Goal: Task Accomplishment & Management: Manage account settings

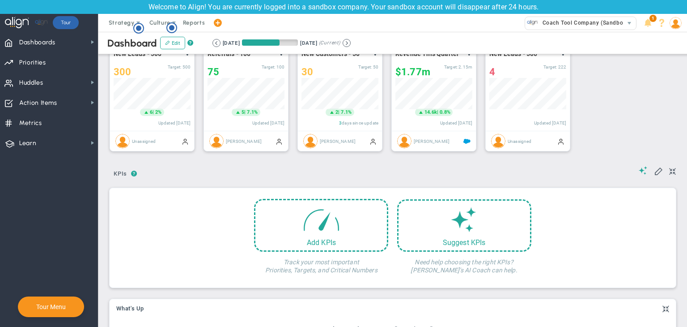
scroll to position [134, 0]
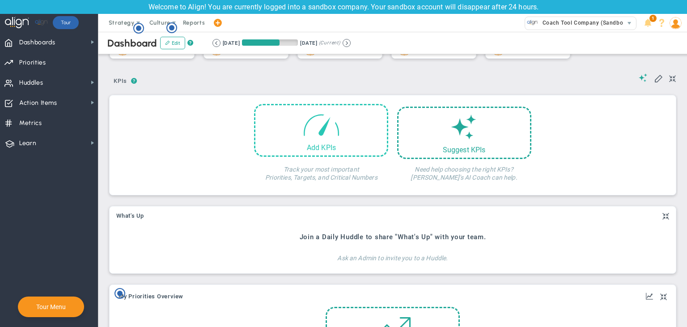
click at [346, 149] on div "Add KPIs" at bounding box center [322, 147] width 132 height 9
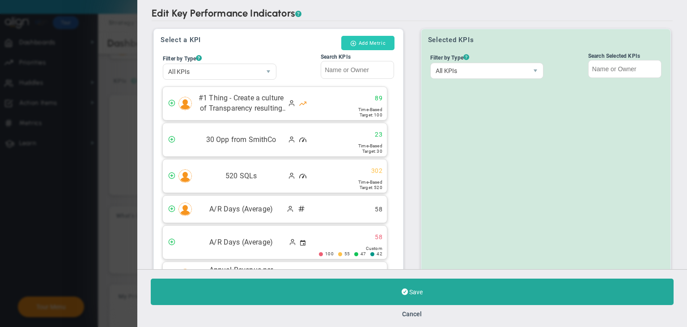
click at [388, 47] on button "Add Metric" at bounding box center [367, 43] width 53 height 14
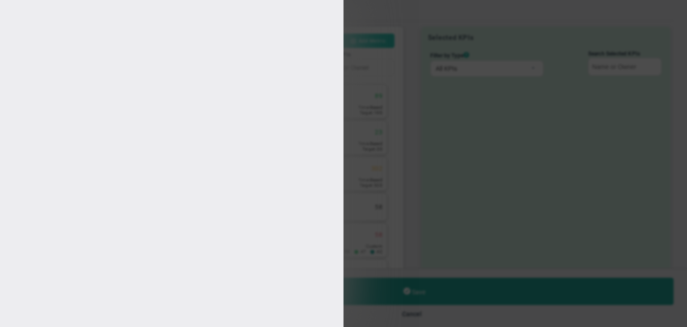
type input "User U"
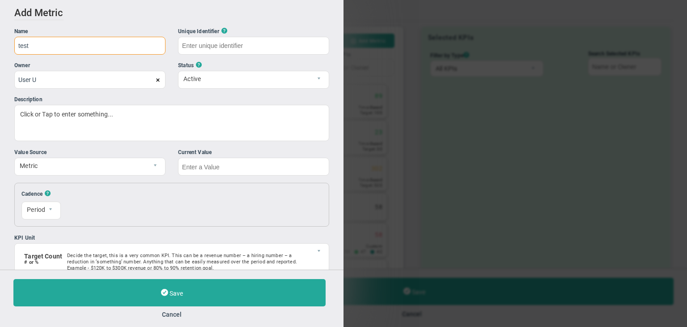
type input "test"
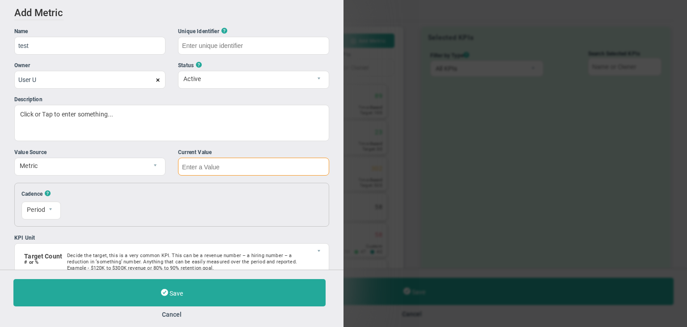
click at [252, 167] on input "text" at bounding box center [253, 167] width 151 height 18
type input "test"
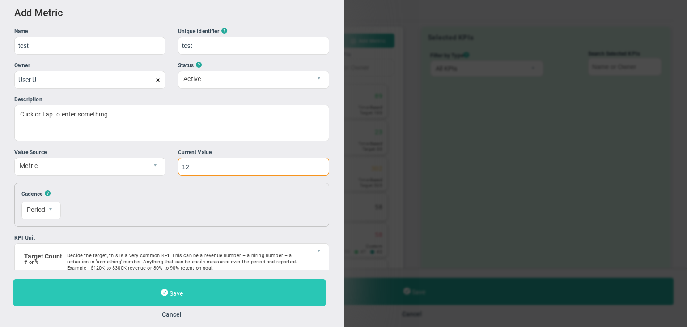
type input "12"
click at [252, 286] on button "Save" at bounding box center [169, 292] width 312 height 27
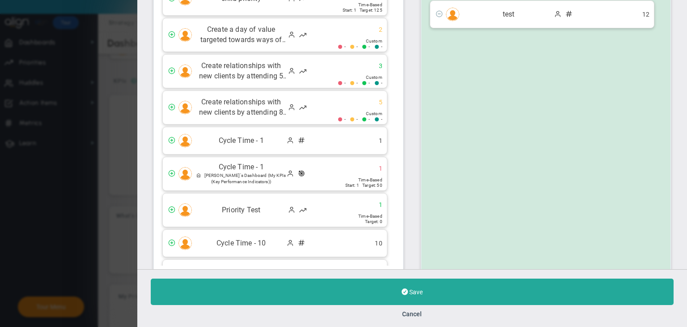
scroll to position [492, 0]
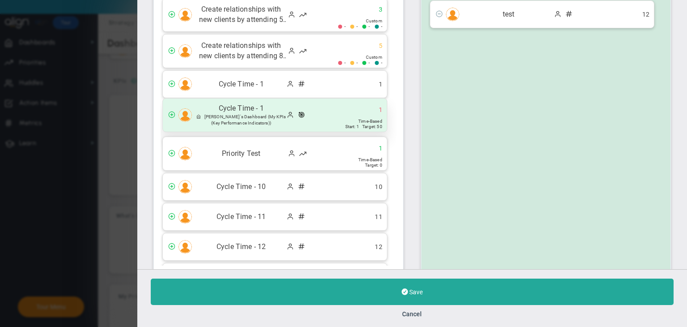
click at [319, 103] on div "Cycle Time - 1 Sudhir Dakshinamurthy's Dashboard (My KPIs (Key Performance Indi…" at bounding box center [275, 114] width 224 height 33
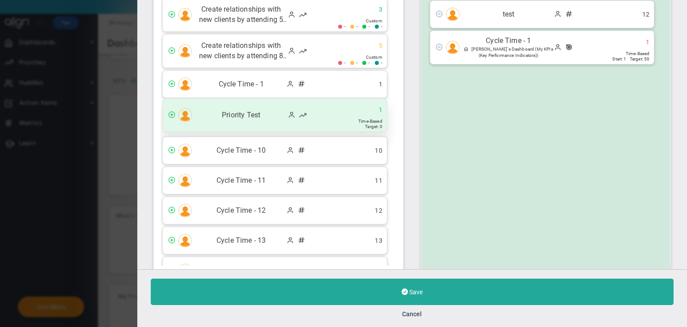
scroll to position [100, 0]
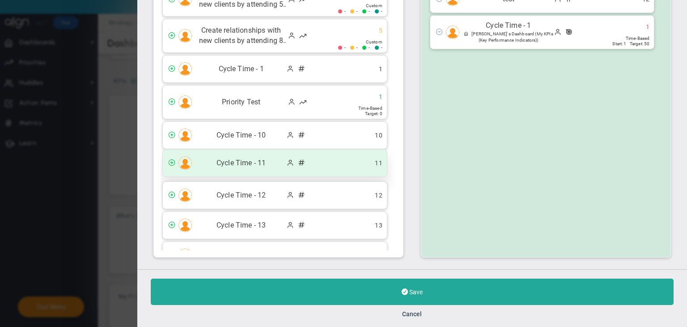
click at [317, 158] on div "Cycle Time - 11 11" at bounding box center [275, 162] width 224 height 27
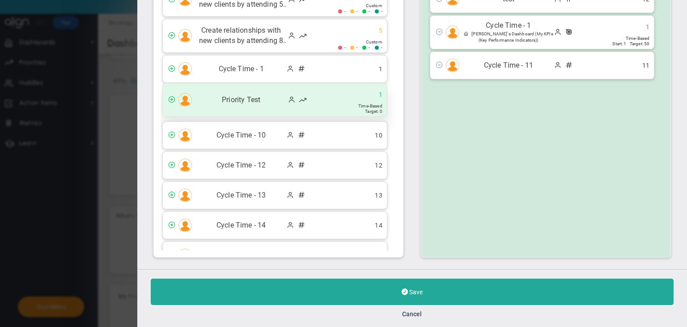
click at [319, 106] on div "Priority Test 1" at bounding box center [275, 99] width 224 height 33
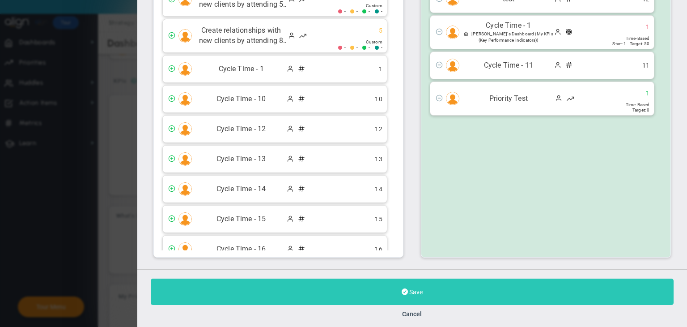
click at [444, 293] on button "Save" at bounding box center [412, 291] width 523 height 26
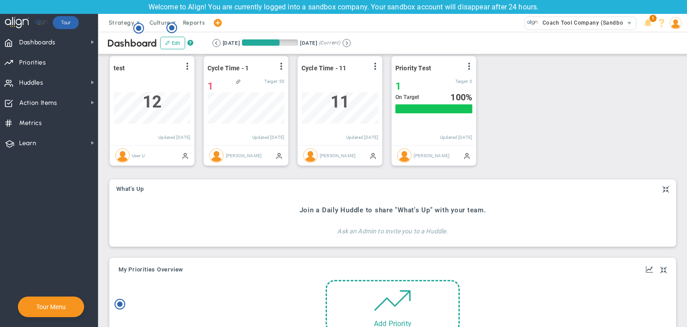
scroll to position [179, 0]
click at [471, 61] on div "View Historical Graph Edit Make "No Change" Update Add Past Update" at bounding box center [468, 67] width 7 height 12
click at [467, 70] on div "View Historical Graph Edit Make "No Change" Update Add Past Update" at bounding box center [468, 67] width 7 height 12
click at [468, 69] on div "View Historical Graph Edit Make "No Change" Update Add Past Update" at bounding box center [468, 67] width 7 height 12
click at [469, 66] on span at bounding box center [469, 65] width 7 height 7
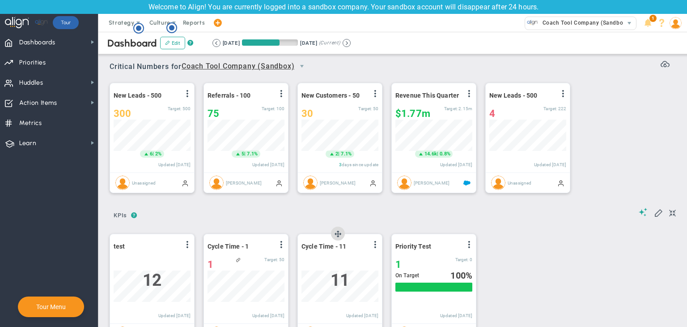
scroll to position [134, 0]
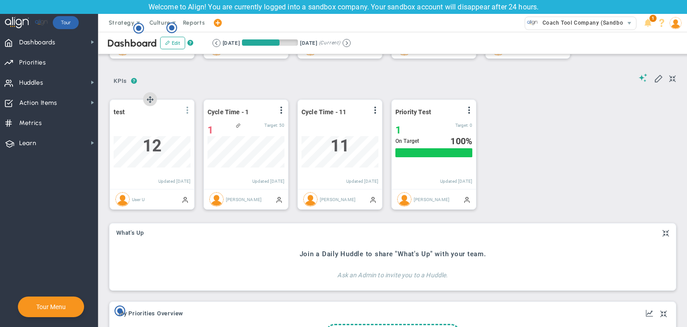
click at [185, 107] on span at bounding box center [187, 110] width 7 height 7
click at [150, 130] on li "Edit" at bounding box center [163, 128] width 64 height 11
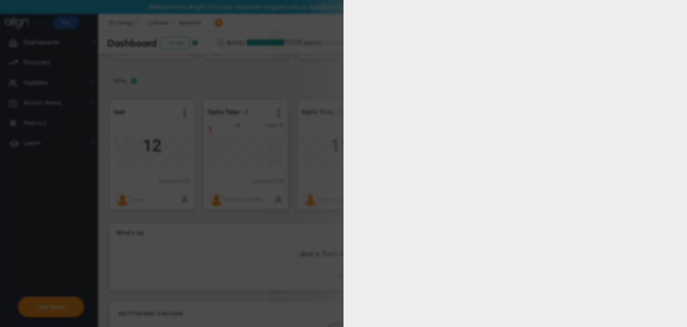
type input "User U"
type input "0"
checkbox input "true"
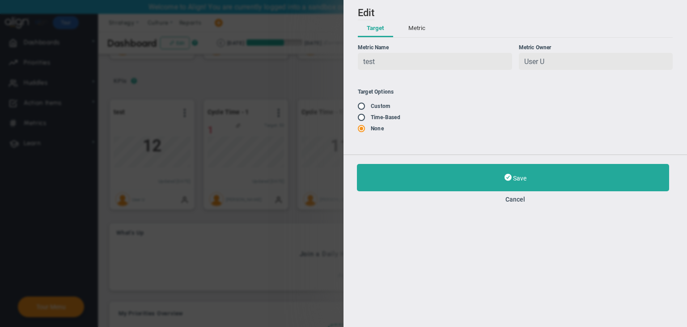
click at [367, 120] on input "radio" at bounding box center [364, 117] width 9 height 7
radio input "true"
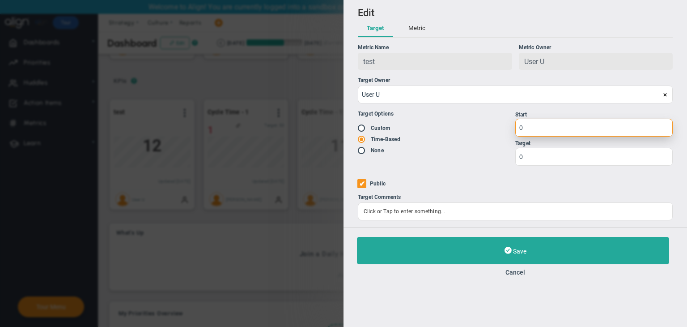
click at [573, 130] on input "0" at bounding box center [595, 128] width 158 height 18
type input "1"
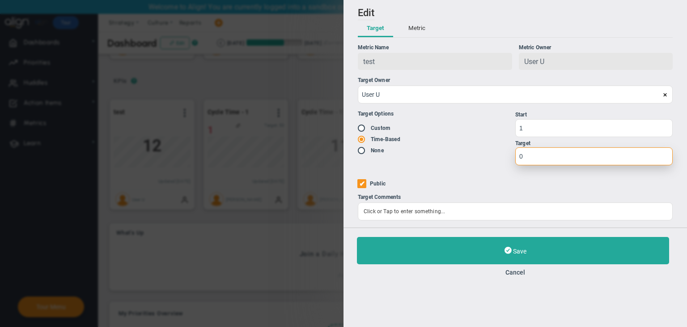
click at [568, 152] on input "0" at bounding box center [595, 156] width 158 height 18
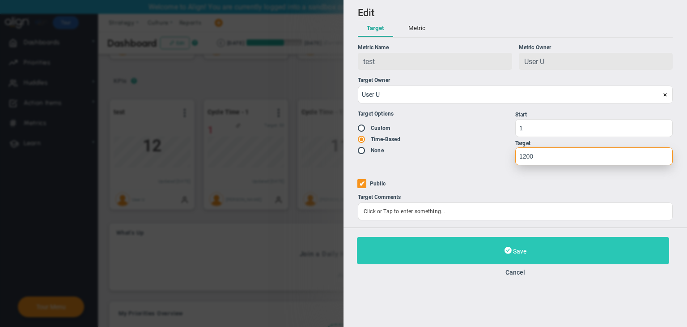
type input "1200"
click at [480, 250] on button "Save" at bounding box center [513, 250] width 312 height 27
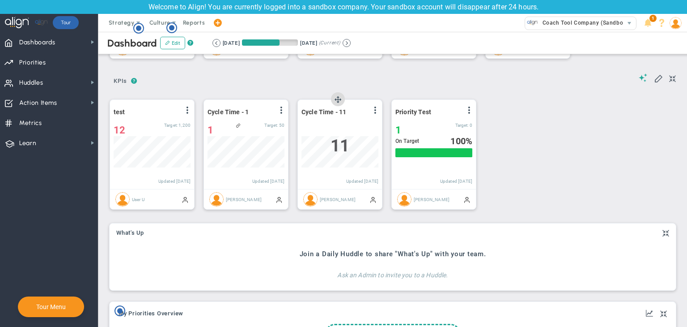
scroll to position [31, 77]
click at [372, 111] on span at bounding box center [375, 110] width 7 height 7
click at [281, 111] on span at bounding box center [281, 110] width 7 height 7
click at [351, 43] on button at bounding box center [347, 43] width 8 height 8
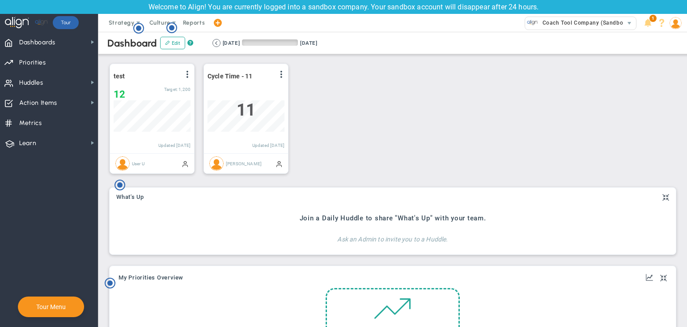
scroll to position [224, 0]
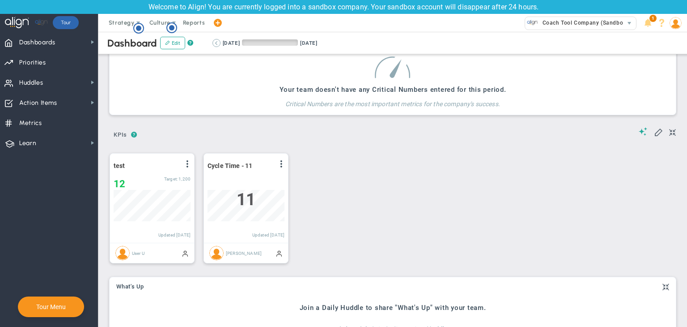
click at [217, 44] on button at bounding box center [217, 43] width 8 height 8
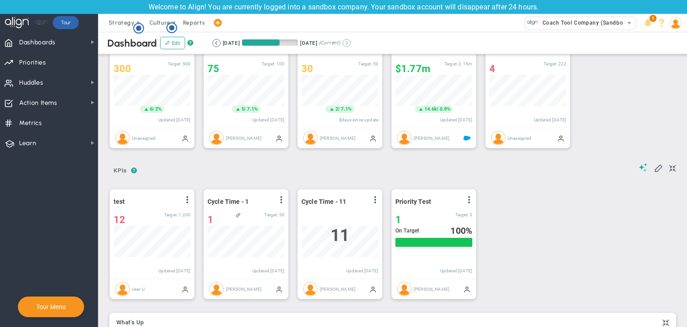
click at [351, 43] on button at bounding box center [347, 43] width 8 height 8
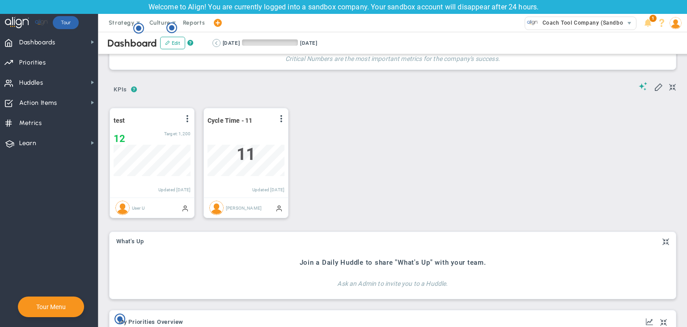
click at [217, 45] on button at bounding box center [217, 43] width 8 height 8
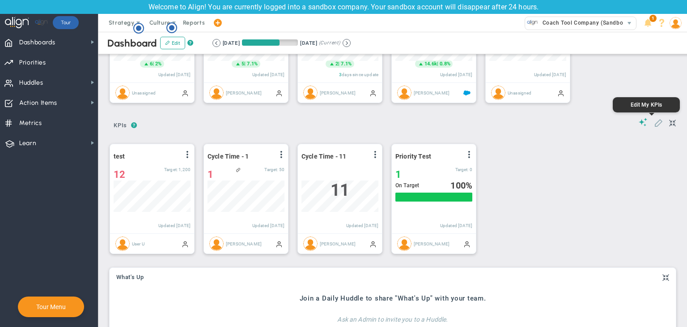
click at [655, 121] on span at bounding box center [658, 122] width 9 height 9
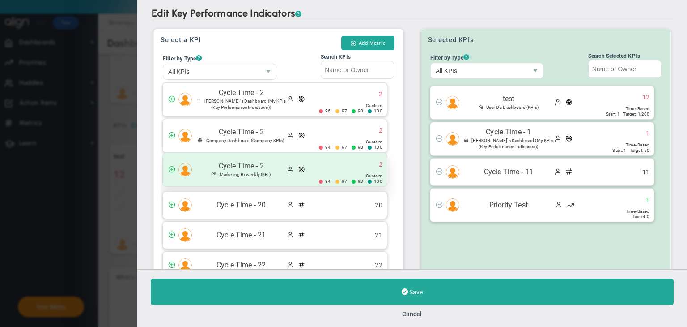
click at [302, 166] on span at bounding box center [303, 170] width 9 height 9
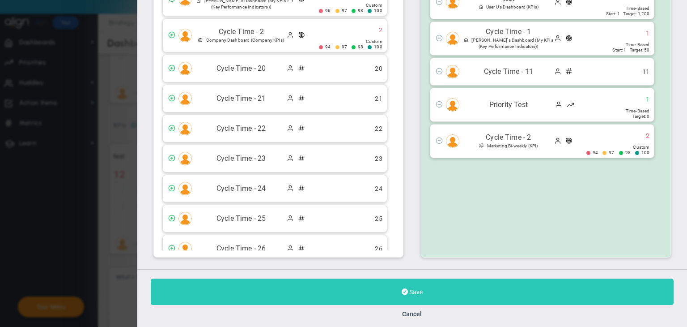
click at [401, 287] on button "Save" at bounding box center [412, 291] width 523 height 26
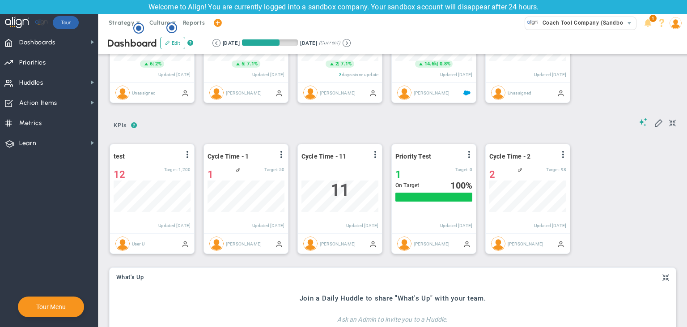
click at [351, 45] on div "6/22/2025 9/20/2025 (Current)" at bounding box center [282, 43] width 138 height 8
click at [351, 43] on button at bounding box center [347, 43] width 8 height 8
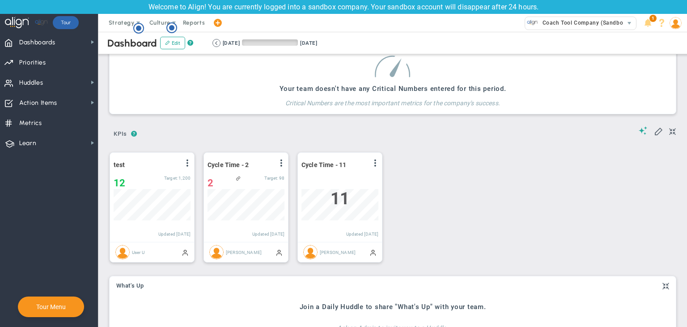
click at [220, 41] on div "9/21/2025 12/20/2025 (Current)" at bounding box center [265, 43] width 105 height 8
click at [213, 43] on button at bounding box center [217, 43] width 8 height 8
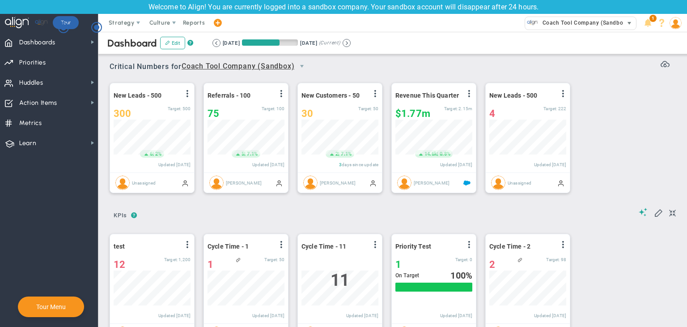
scroll to position [447537, 447491]
click at [351, 42] on button at bounding box center [347, 43] width 8 height 8
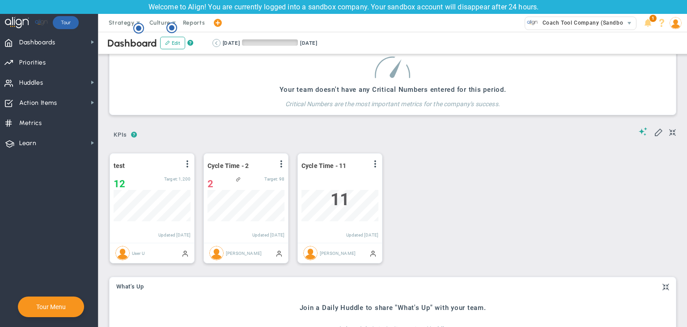
click at [218, 42] on button at bounding box center [217, 43] width 8 height 8
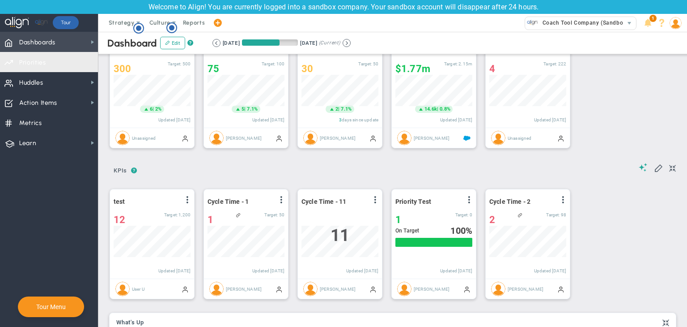
click at [62, 48] on span "Dashboards Dashboards" at bounding box center [49, 42] width 98 height 20
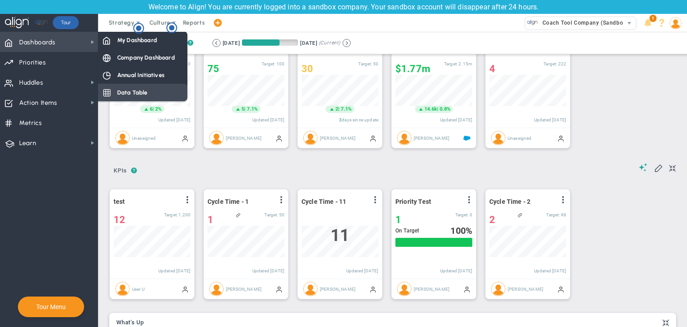
click at [121, 54] on span "Company Dashboard" at bounding box center [146, 57] width 58 height 9
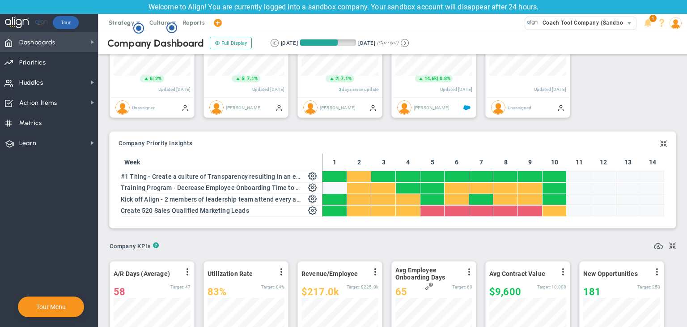
click at [25, 46] on span "Dashboards" at bounding box center [37, 42] width 36 height 19
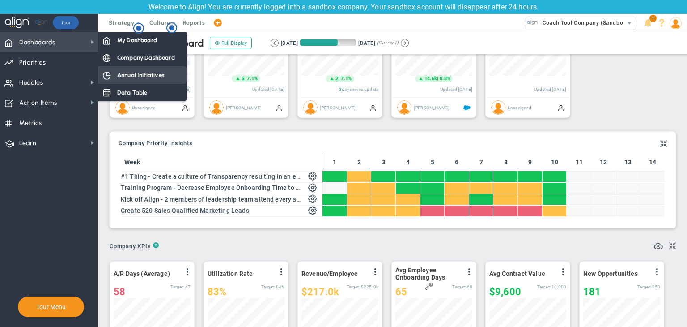
click at [124, 68] on div "Annual Initiatives" at bounding box center [143, 74] width 90 height 17
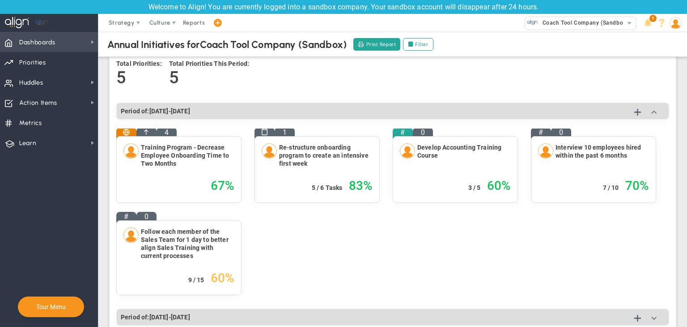
click at [86, 39] on span "Dashboards Dashboards" at bounding box center [49, 42] width 98 height 20
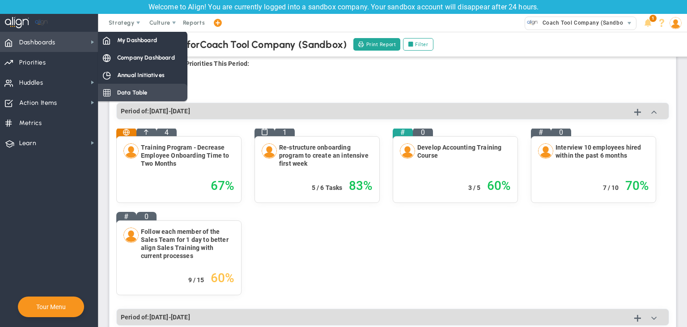
click at [162, 90] on div "Data Table" at bounding box center [143, 92] width 90 height 17
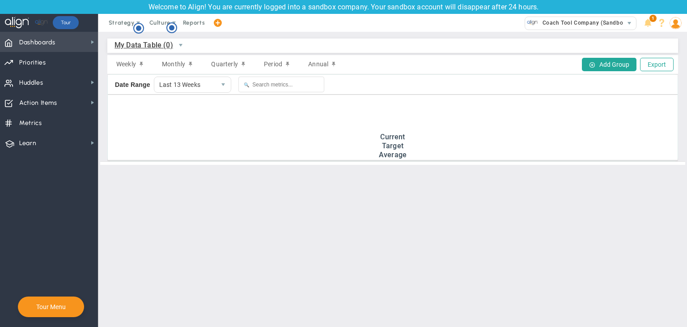
click at [72, 45] on span "Dashboards Dashboards" at bounding box center [49, 42] width 98 height 20
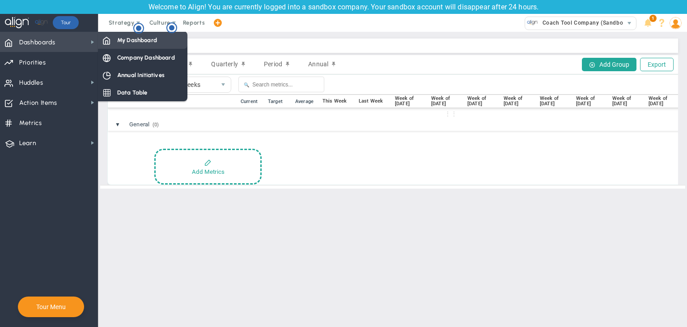
click at [120, 42] on span "My Dashboard" at bounding box center [137, 40] width 40 height 9
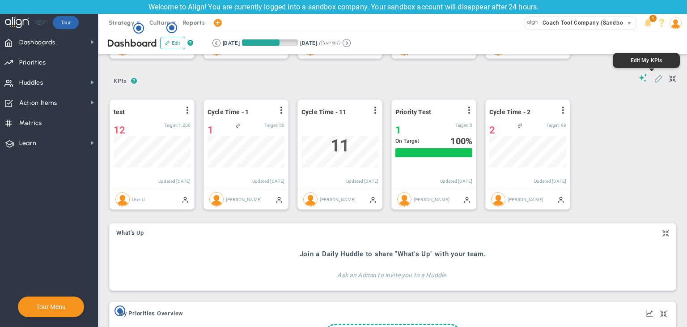
click at [447, 81] on span at bounding box center [658, 77] width 9 height 9
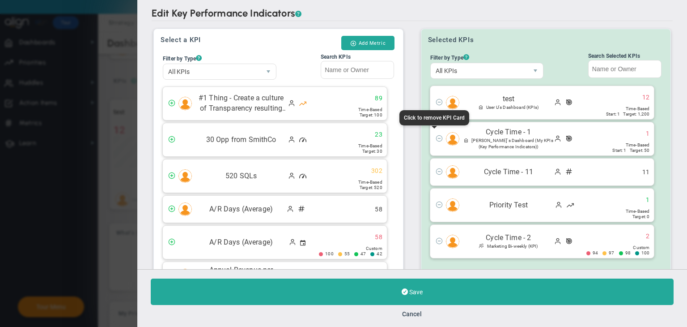
drag, startPoint x: 436, startPoint y: 135, endPoint x: 455, endPoint y: 178, distance: 46.9
click at [436, 135] on span at bounding box center [439, 137] width 7 height 7
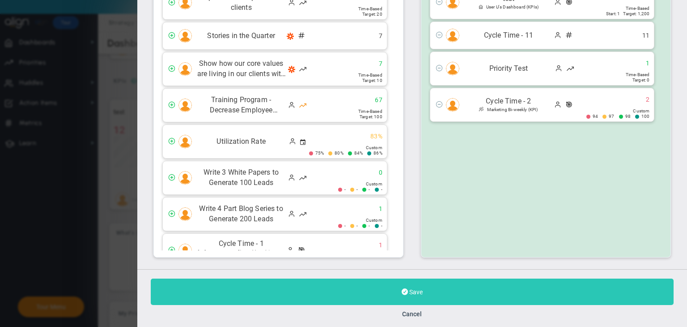
click at [427, 295] on button "Save" at bounding box center [412, 291] width 523 height 26
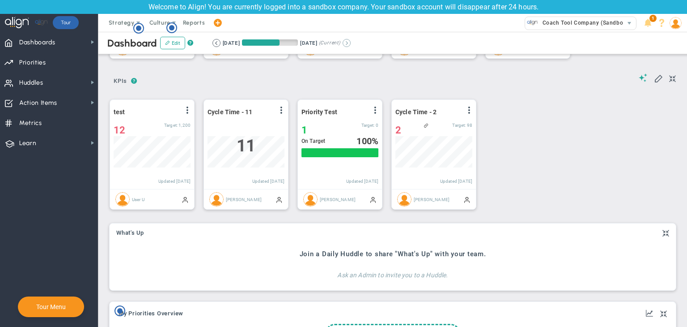
click at [351, 40] on button at bounding box center [347, 43] width 8 height 8
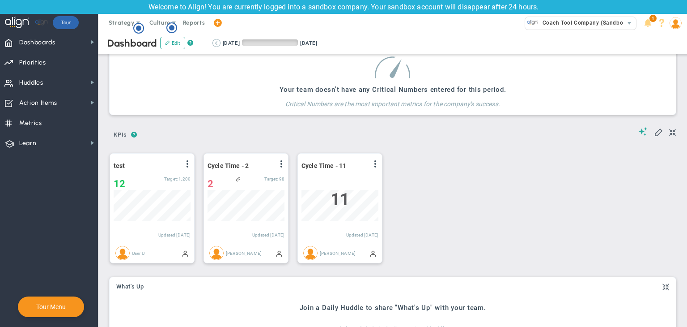
click at [216, 43] on button at bounding box center [217, 43] width 8 height 8
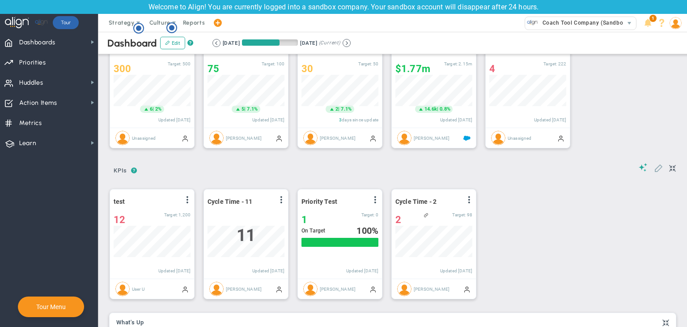
click at [447, 169] on span at bounding box center [658, 167] width 9 height 9
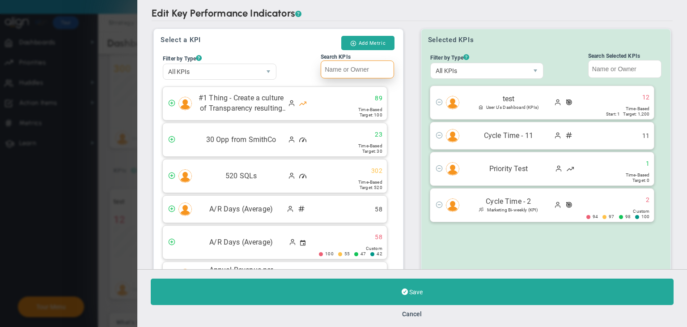
click at [369, 68] on input "Search KPIs" at bounding box center [357, 69] width 73 height 18
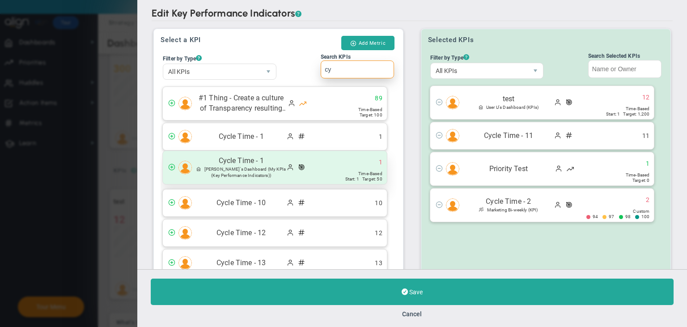
click at [335, 163] on div "Cycle Time - 1 Sudhir Dakshinamurthy's Dashboard (My KPIs (Key Performance Indi…" at bounding box center [275, 167] width 224 height 33
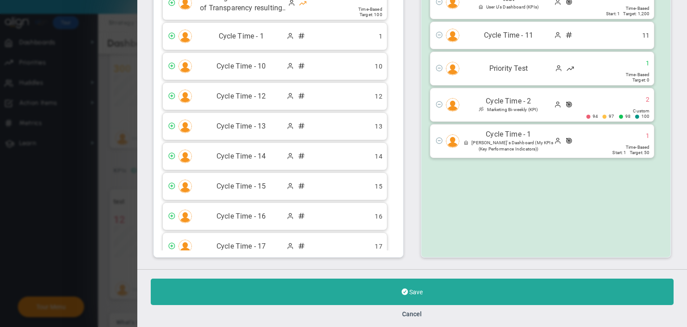
type input "cy"
click at [447, 316] on div "Cancel" at bounding box center [412, 313] width 523 height 9
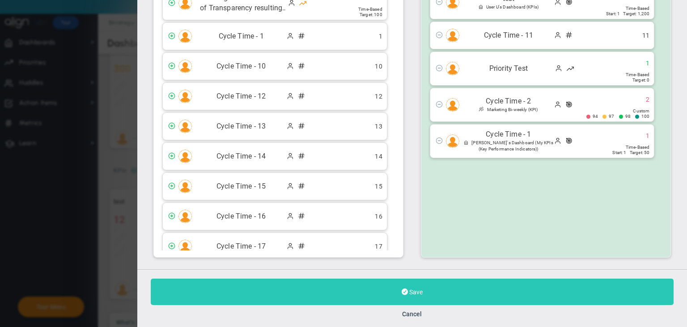
click at [447, 291] on button "Save" at bounding box center [412, 291] width 523 height 26
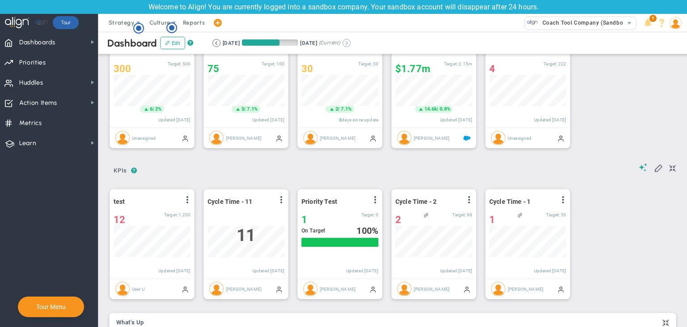
click at [351, 46] on button at bounding box center [347, 43] width 8 height 8
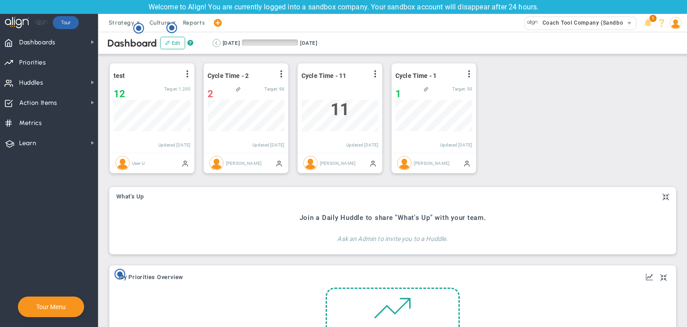
click at [215, 41] on button at bounding box center [217, 43] width 8 height 8
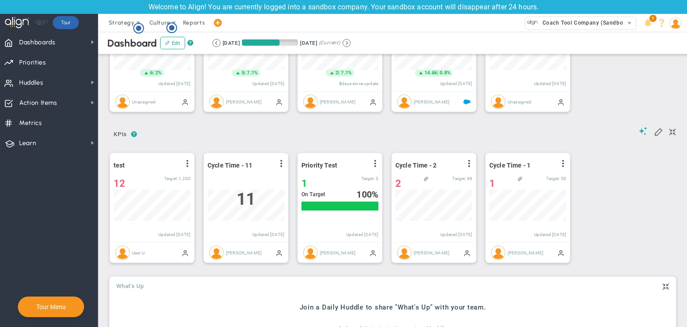
click at [133, 283] on span "What's Up" at bounding box center [130, 286] width 28 height 6
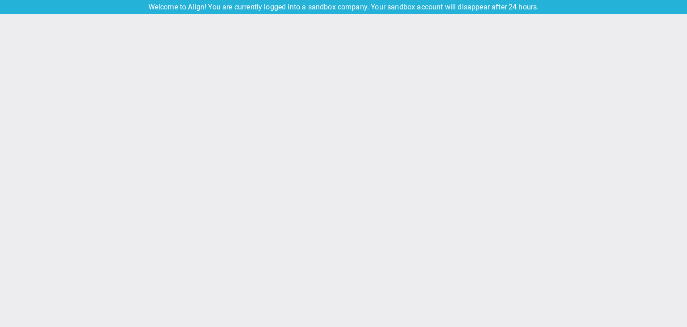
type input "Friday, August 22, 2025"
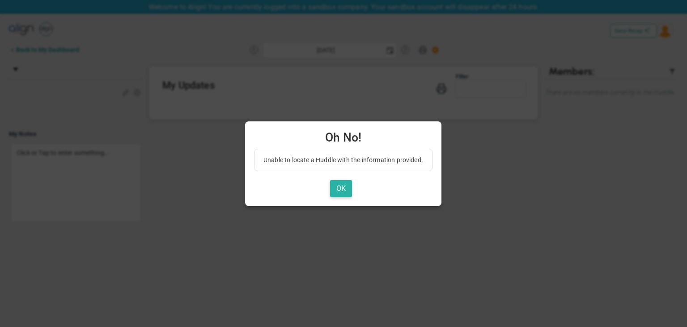
click at [336, 188] on button "OK" at bounding box center [341, 188] width 22 height 17
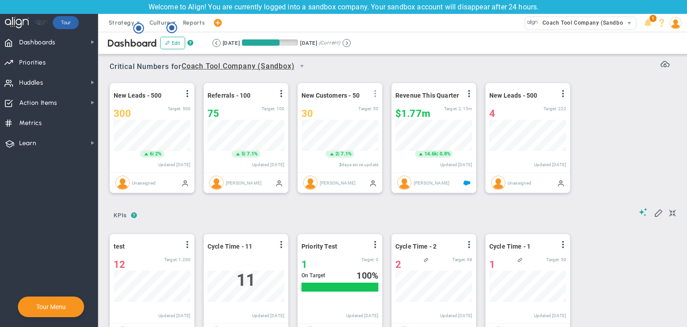
click at [376, 95] on span at bounding box center [375, 93] width 7 height 7
click at [62, 50] on span "Dashboards Dashboards" at bounding box center [49, 42] width 98 height 20
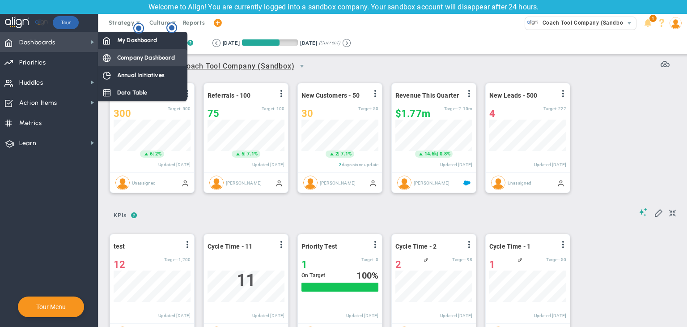
click at [135, 55] on span "Company Dashboard" at bounding box center [146, 57] width 58 height 9
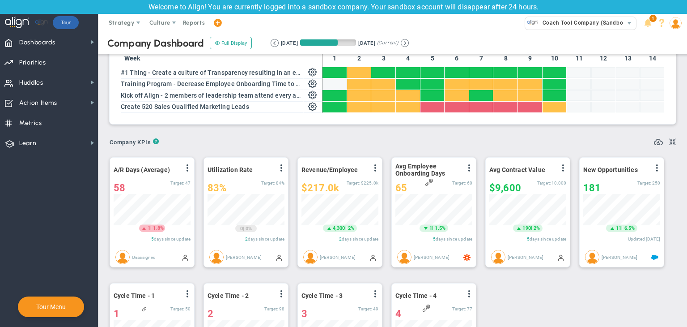
scroll to position [447537, 447491]
click at [374, 167] on span at bounding box center [375, 167] width 7 height 7
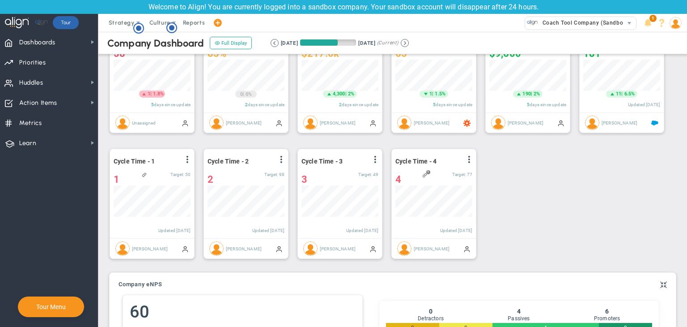
click at [447, 156] on div "Cycle Time - 4 View Historical Graph Edit Make "No Change" Update Add Past Upda…" at bounding box center [434, 193] width 84 height 89
click at [447, 156] on span at bounding box center [469, 159] width 7 height 7
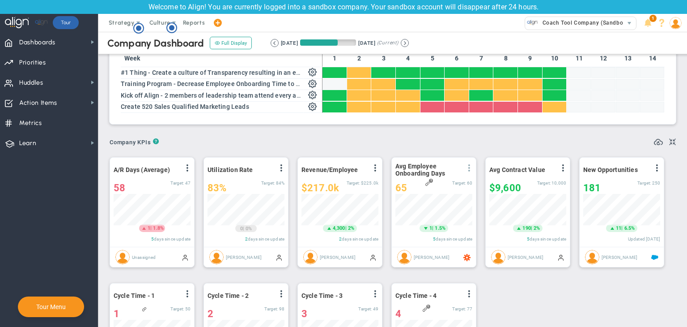
click at [447, 169] on span at bounding box center [469, 167] width 7 height 7
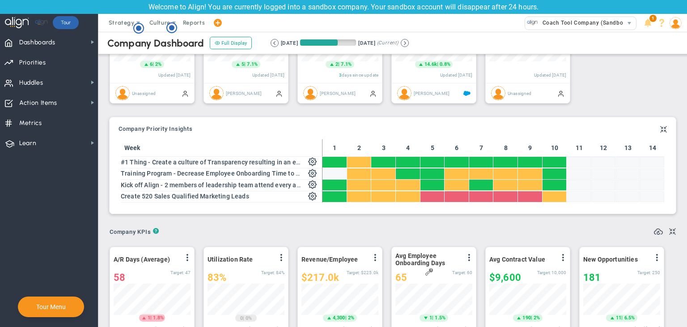
drag, startPoint x: 404, startPoint y: 183, endPoint x: 549, endPoint y: 190, distance: 144.7
click at [447, 190] on tbody at bounding box center [494, 180] width 342 height 46
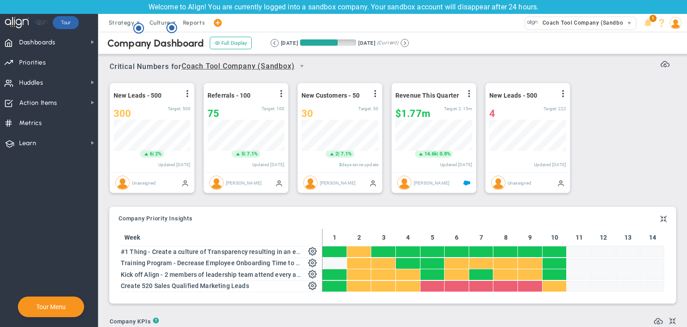
click at [422, 143] on div "New Leads - 500 View Historical Graph Edit Make "No Change" Update Add Past Upd…" at bounding box center [390, 138] width 578 height 126
click at [74, 42] on span "Dashboards Dashboards" at bounding box center [49, 42] width 98 height 20
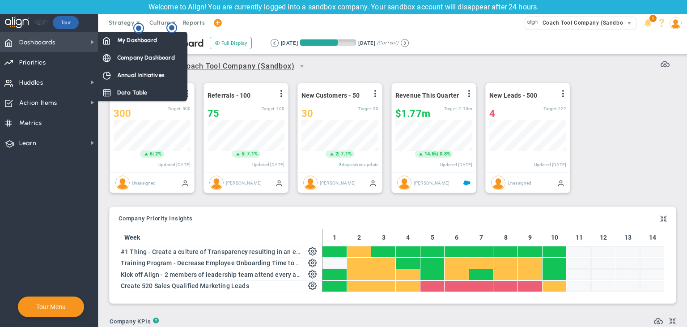
drag, startPoint x: 140, startPoint y: 79, endPoint x: 171, endPoint y: 85, distance: 32.0
click at [140, 78] on span "Annual Initiatives" at bounding box center [140, 75] width 47 height 9
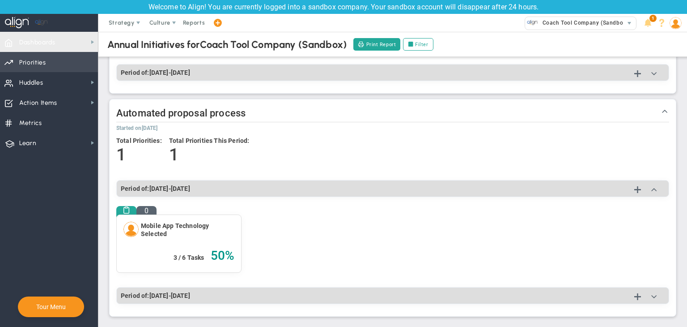
click at [26, 53] on span "Priorities" at bounding box center [32, 62] width 27 height 19
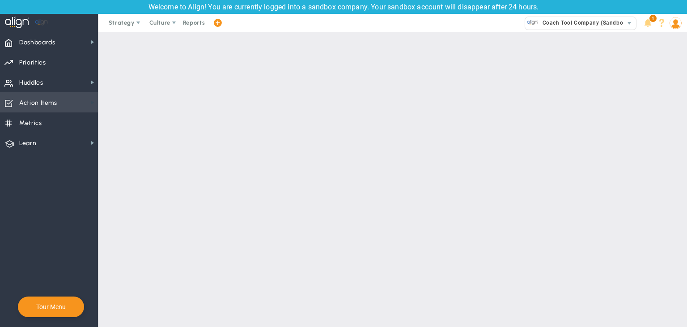
checkbox input "false"
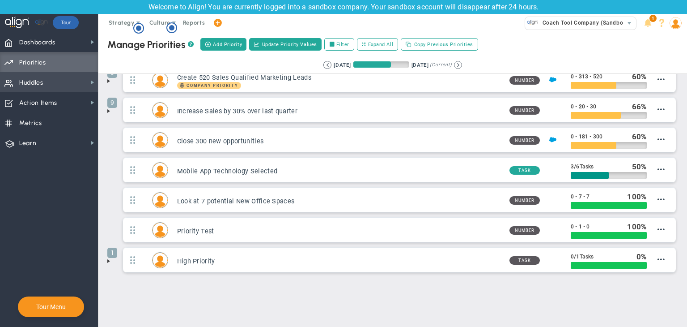
click at [70, 83] on span "Huddles Huddles" at bounding box center [49, 82] width 98 height 20
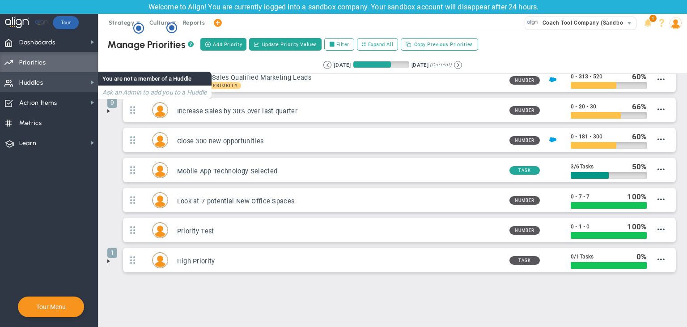
click at [75, 81] on span "Huddles Huddles" at bounding box center [49, 82] width 98 height 20
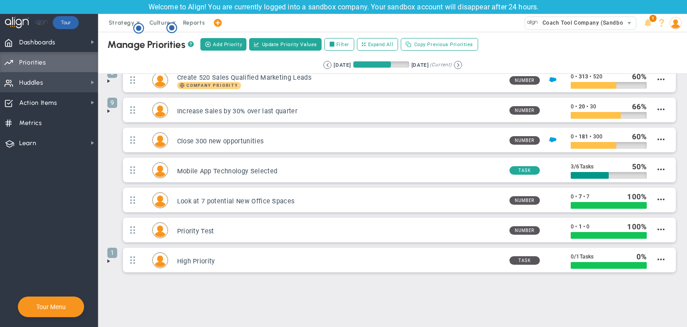
click at [75, 81] on span "Huddles Huddles" at bounding box center [49, 82] width 98 height 20
click at [107, 94] on h4 "Ask an Admin to add you to a Huddle" at bounding box center [154, 92] width 105 height 8
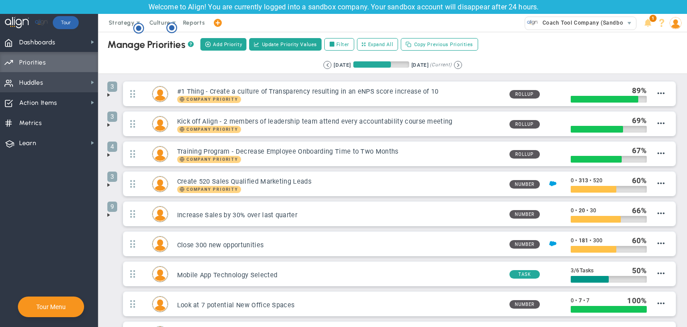
click at [70, 89] on span "Huddles Huddles" at bounding box center [49, 82] width 98 height 20
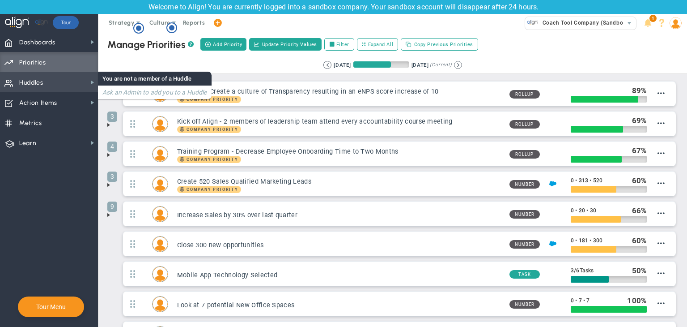
click at [118, 89] on h4 "Ask an Admin to add you to a Huddle" at bounding box center [154, 92] width 105 height 8
click at [121, 92] on h4 "Ask an Admin to add you to a Huddle" at bounding box center [154, 92] width 105 height 8
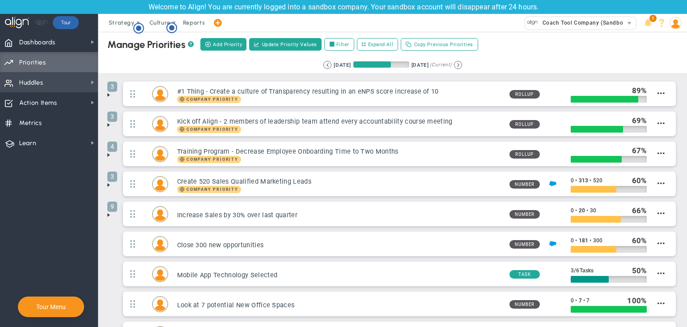
click at [73, 73] on span "Huddles Huddles" at bounding box center [49, 82] width 98 height 20
drag, startPoint x: 380, startPoint y: 122, endPoint x: 52, endPoint y: 76, distance: 331.7
click at [50, 77] on span "Huddles Huddles" at bounding box center [49, 82] width 98 height 20
click at [48, 85] on span "Huddles Huddles" at bounding box center [49, 82] width 98 height 20
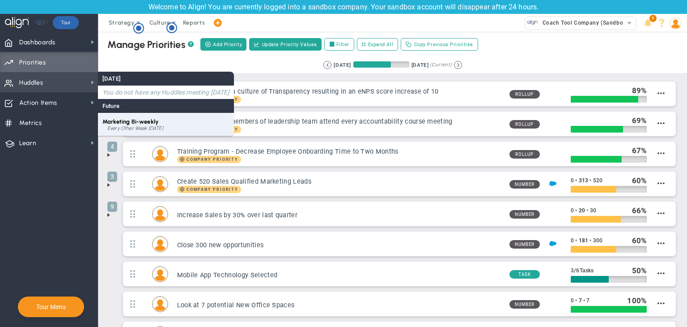
click at [129, 120] on span "Marketing Bi-weekly" at bounding box center [130, 121] width 56 height 7
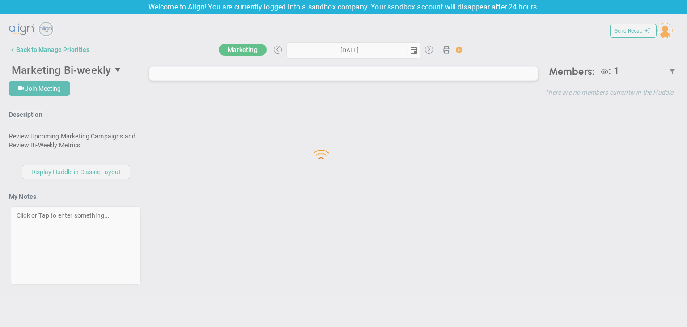
type input "[DATE]"
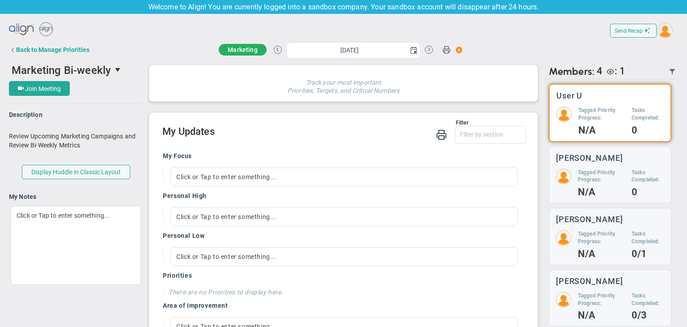
scroll to position [537, 0]
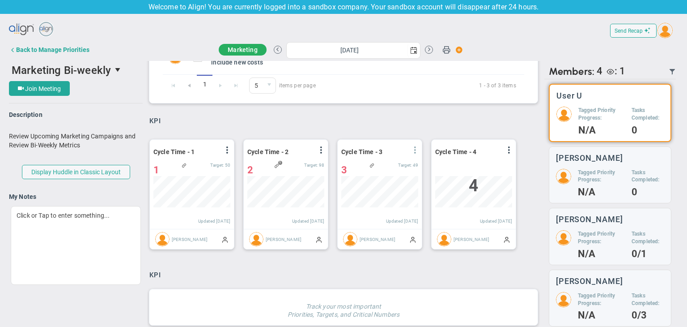
click at [417, 153] on span at bounding box center [415, 149] width 7 height 7
click at [230, 148] on div "Cycle Time - 1 View Historical Graph Edit Make "No Change" Update Add Past Upda…" at bounding box center [192, 184] width 84 height 89
click at [229, 149] on span at bounding box center [227, 149] width 7 height 7
click at [88, 74] on span "Marketing Bi-weekly" at bounding box center [61, 70] width 99 height 13
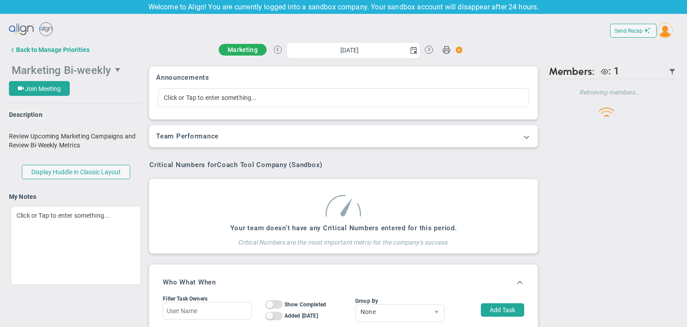
click at [64, 70] on span "Marketing Bi-weekly" at bounding box center [61, 70] width 99 height 13
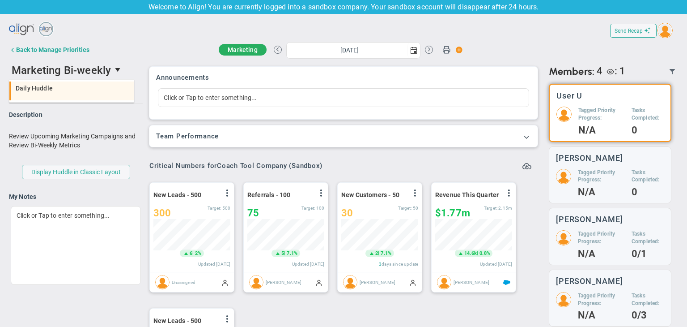
click at [63, 88] on div "Daily Huddle" at bounding box center [73, 88] width 114 height 6
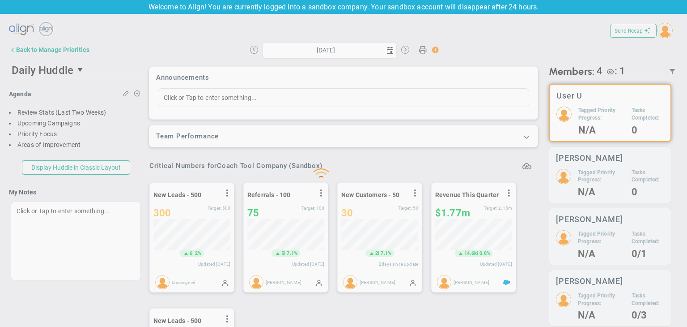
type input "[DATE]"
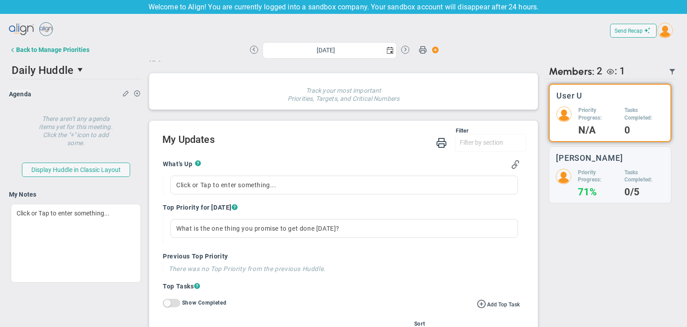
scroll to position [134, 0]
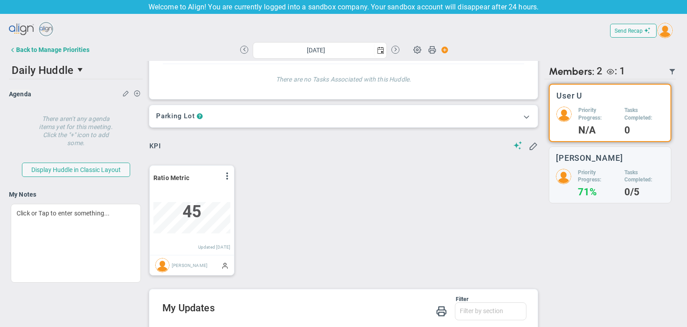
scroll to position [90, 0]
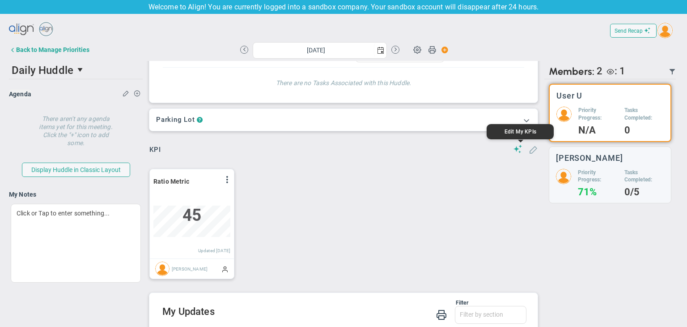
click at [529, 152] on span at bounding box center [533, 149] width 9 height 9
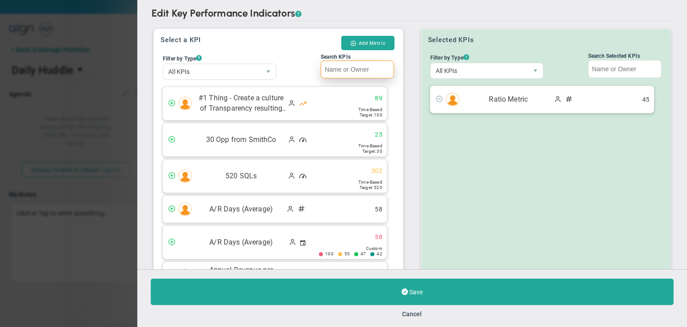
click at [359, 65] on input "Search KPIs" at bounding box center [357, 69] width 73 height 18
click at [374, 42] on button "Add Metric" at bounding box center [367, 43] width 53 height 14
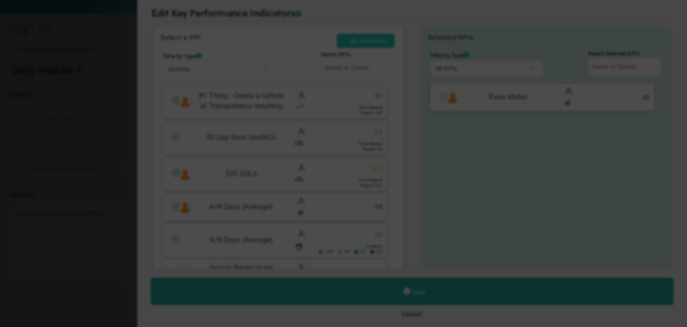
type input "[DATE]"
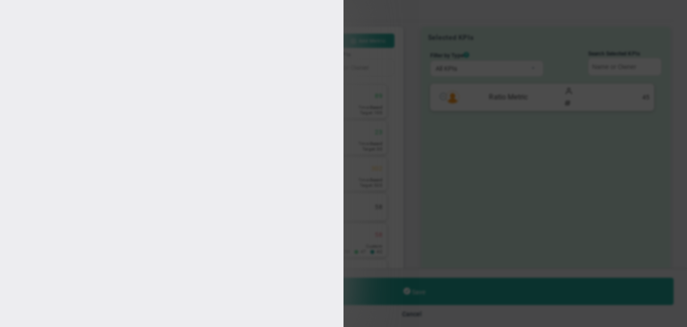
type input "User U"
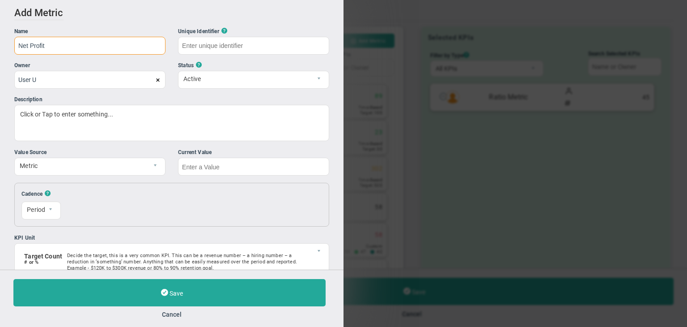
type input "Net Profit"
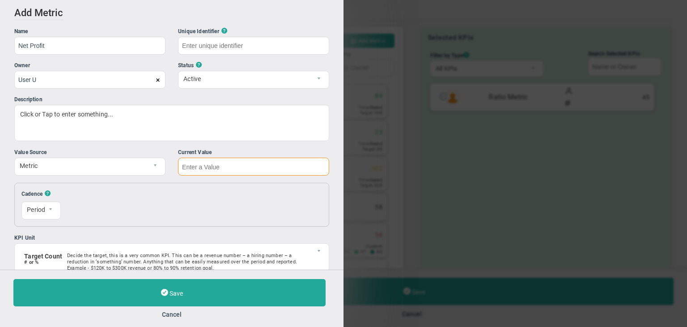
click at [258, 162] on input "text" at bounding box center [253, 167] width 151 height 18
type input "Net-Profit"
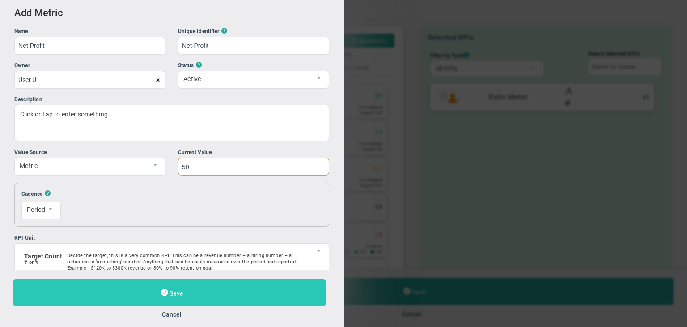
type input "50"
click at [224, 291] on button "Save" at bounding box center [169, 292] width 312 height 27
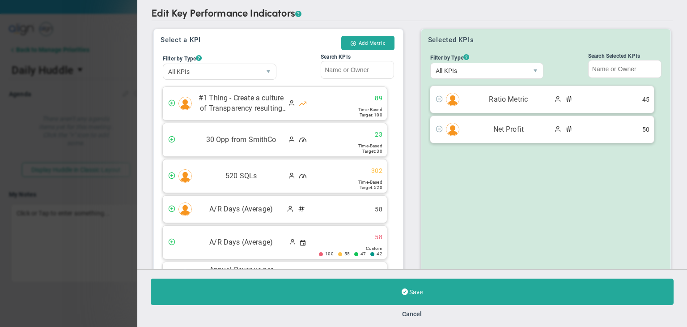
scroll to position [100, 0]
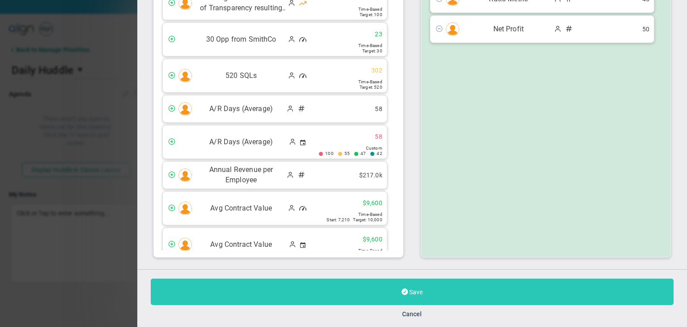
click at [351, 297] on button "Save" at bounding box center [412, 291] width 523 height 26
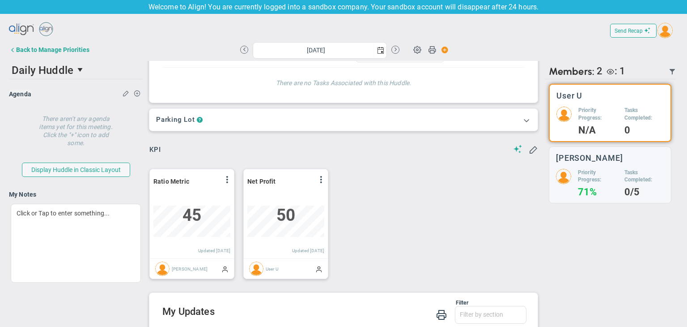
scroll to position [31, 77]
click at [321, 181] on span at bounding box center [321, 179] width 7 height 7
click at [261, 192] on div "Net Profit View Historical Graph Edit Make "No Change" Update Add Past Update 5…" at bounding box center [286, 213] width 84 height 89
click at [306, 194] on li "Edit" at bounding box center [297, 197] width 64 height 11
type input "[DATE]"
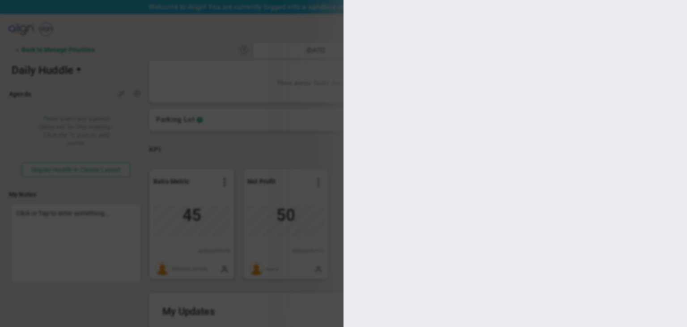
type input "User U"
type input "0"
checkbox input "true"
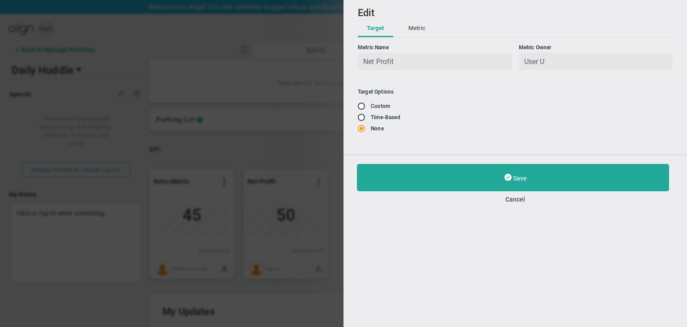
click at [365, 118] on input "radio" at bounding box center [364, 117] width 9 height 7
radio input "true"
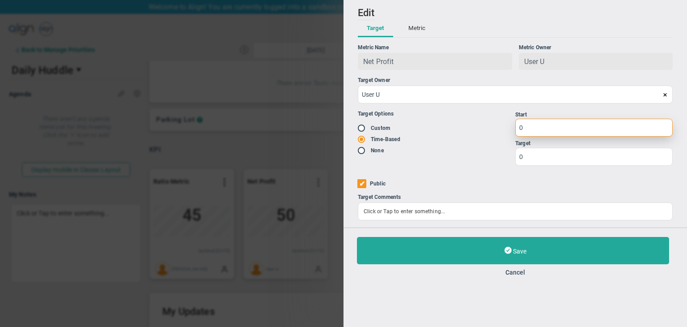
click at [543, 135] on input "0" at bounding box center [595, 128] width 158 height 18
type input "1"
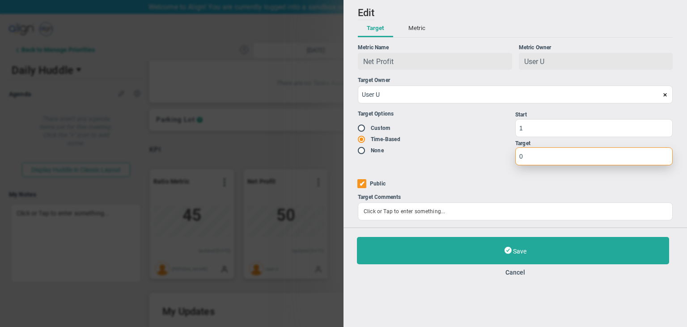
click at [542, 163] on input "0" at bounding box center [595, 156] width 158 height 18
click at [414, 27] on button "Metric" at bounding box center [417, 28] width 35 height 17
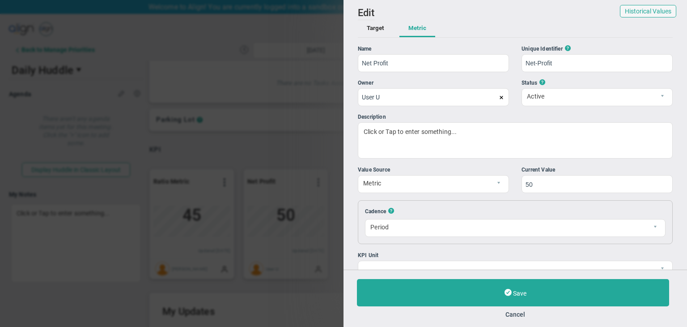
click at [374, 26] on button "Target" at bounding box center [375, 28] width 35 height 17
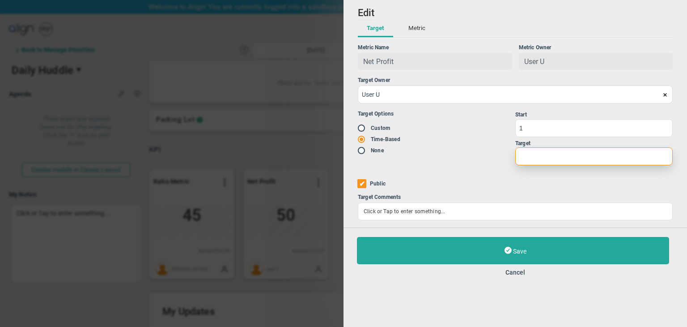
click at [534, 161] on input "number" at bounding box center [595, 156] width 158 height 18
type input "2500"
click at [363, 126] on ul "Target Options Existing Target Custom" at bounding box center [437, 133] width 158 height 44
click at [363, 128] on input "radio" at bounding box center [364, 128] width 9 height 7
radio input "true"
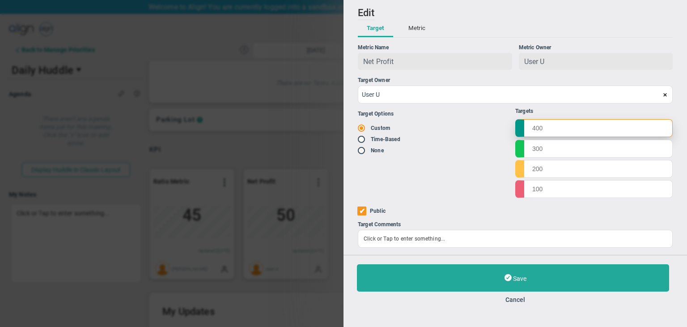
click at [568, 132] on input "text" at bounding box center [595, 128] width 158 height 18
type input "600"
click at [560, 157] on input "text" at bounding box center [595, 148] width 158 height 18
type input "520"
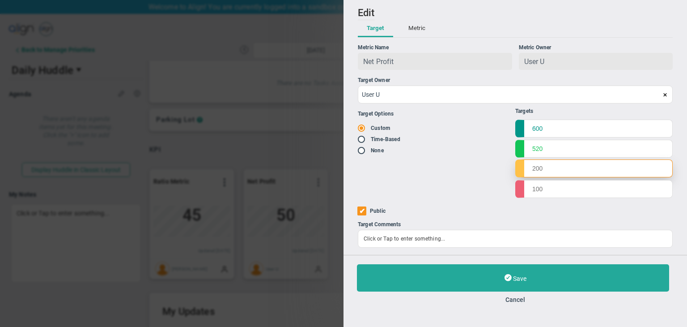
click at [554, 168] on input "text" at bounding box center [595, 168] width 158 height 18
type input "451"
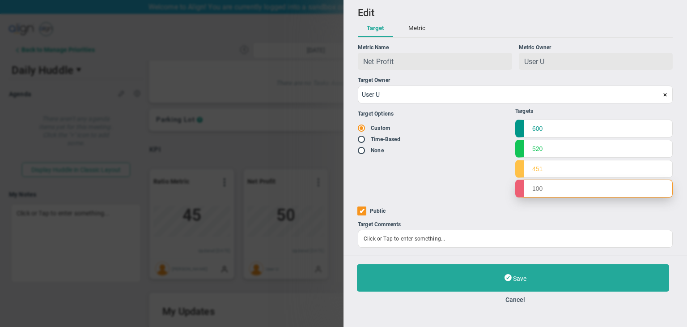
click at [559, 188] on input "text" at bounding box center [595, 188] width 158 height 18
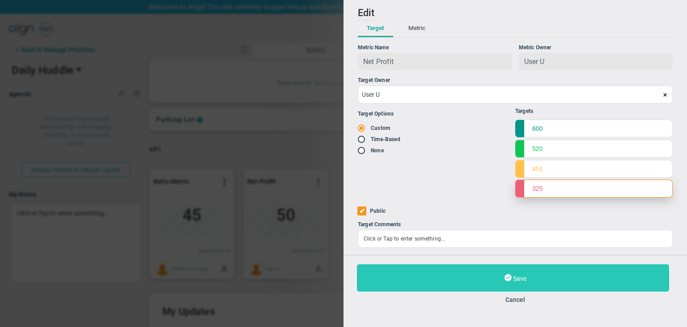
type input "325"
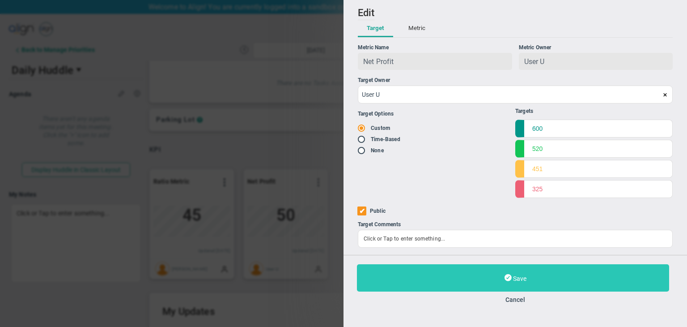
click at [541, 269] on button "Save" at bounding box center [513, 277] width 312 height 27
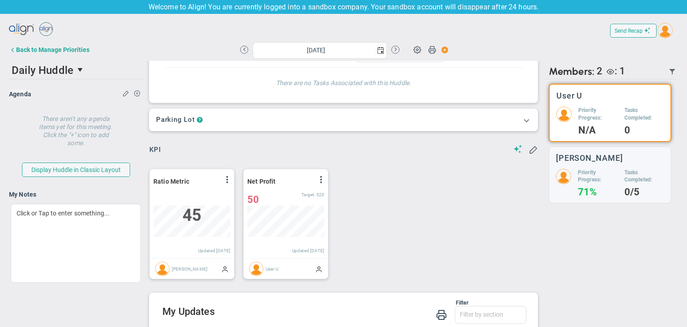
scroll to position [31, 77]
click at [320, 178] on span at bounding box center [321, 179] width 7 height 7
click at [0, 0] on span "Edit" at bounding box center [0, 0] width 0 height 0
type input "[DATE]"
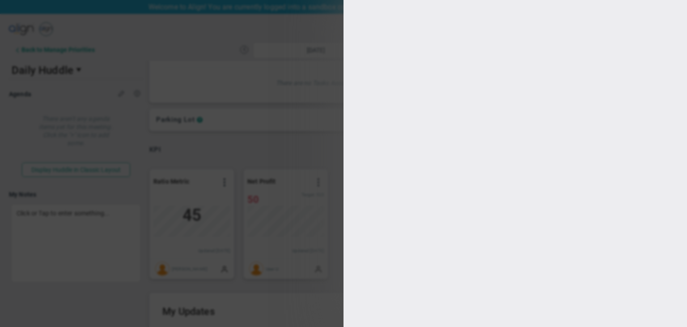
type input "User U"
radio input "true"
type input "600"
type input "520"
type input "451"
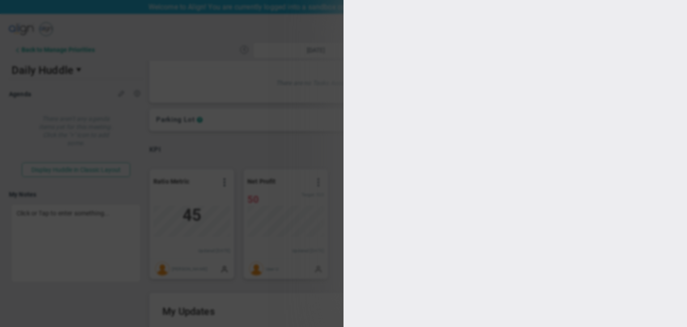
type input "325"
checkbox input "true"
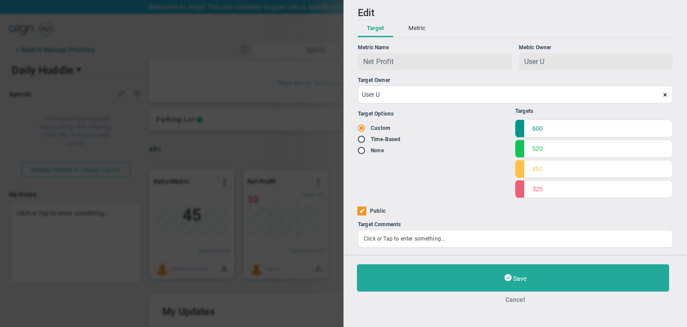
click at [512, 301] on button "Cancel" at bounding box center [515, 299] width 317 height 7
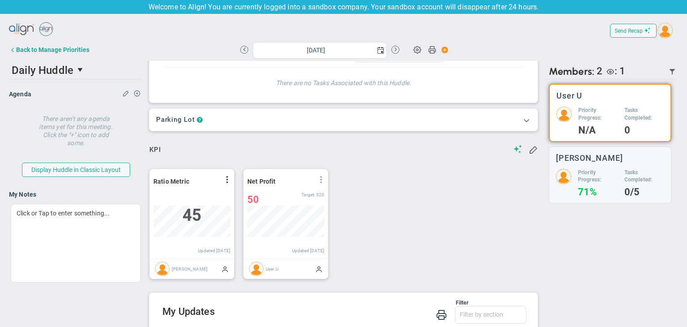
click at [318, 182] on span at bounding box center [321, 179] width 7 height 7
click at [311, 186] on span "View Historical Graph" at bounding box center [296, 186] width 57 height 6
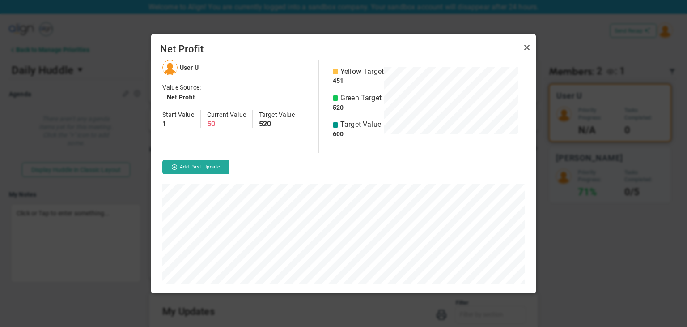
scroll to position [233, 385]
click at [530, 43] on link "Close" at bounding box center [527, 47] width 11 height 11
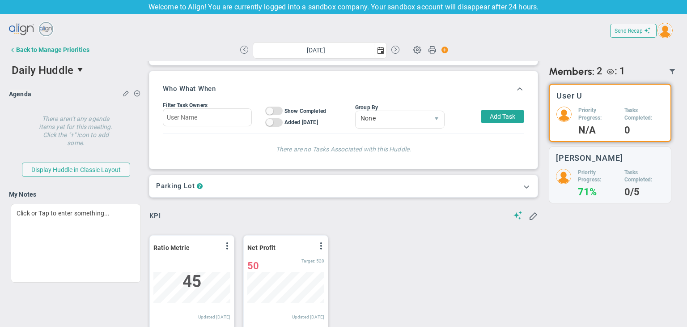
scroll to position [45, 0]
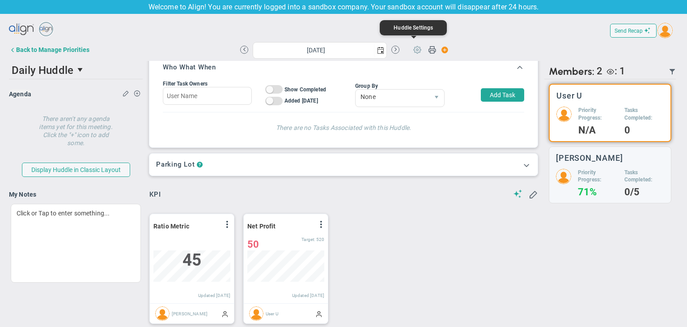
click at [416, 47] on span at bounding box center [417, 49] width 17 height 17
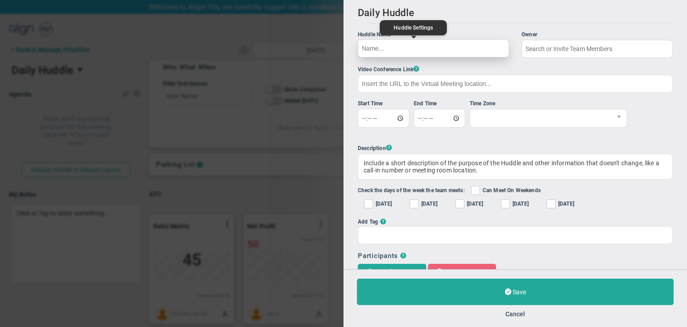
type input "Daily Huddle"
checkbox input "true"
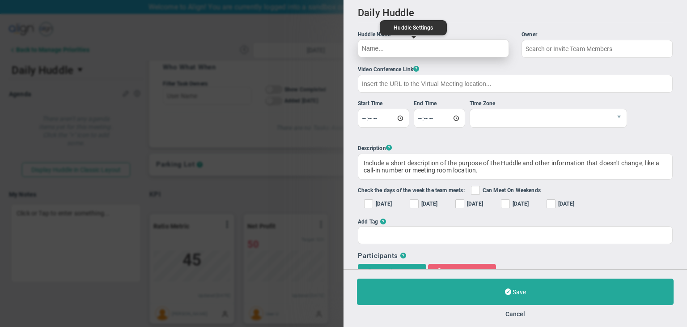
checkbox input "true"
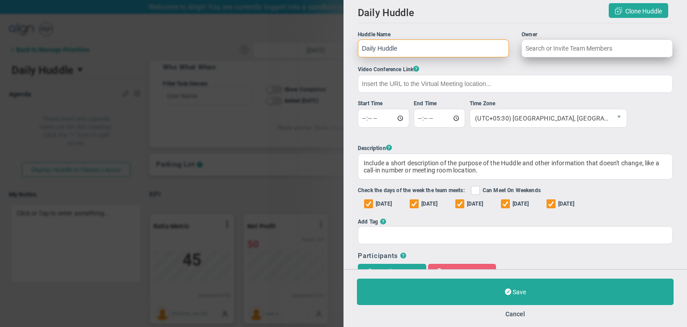
type input "User U"
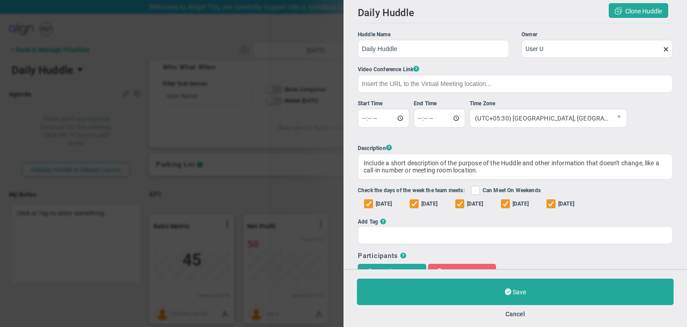
click at [651, 18] on span "Clone Huddle" at bounding box center [641, 14] width 64 height 15
click at [652, 17] on button "Clone Huddle" at bounding box center [639, 10] width 60 height 15
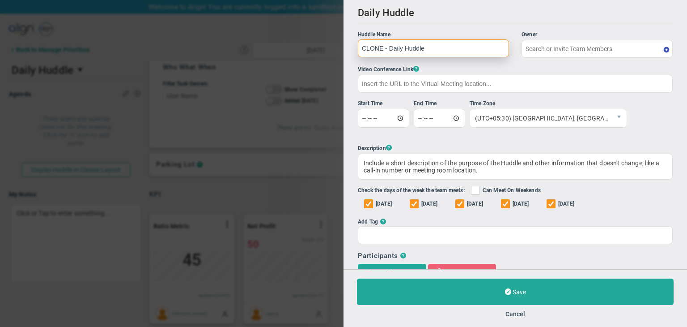
type input "User U"
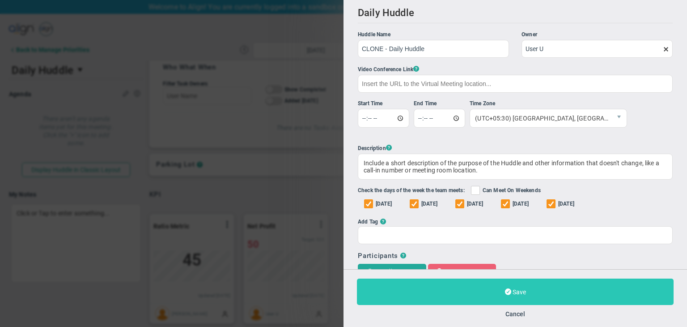
click at [524, 298] on button "Save" at bounding box center [515, 291] width 317 height 26
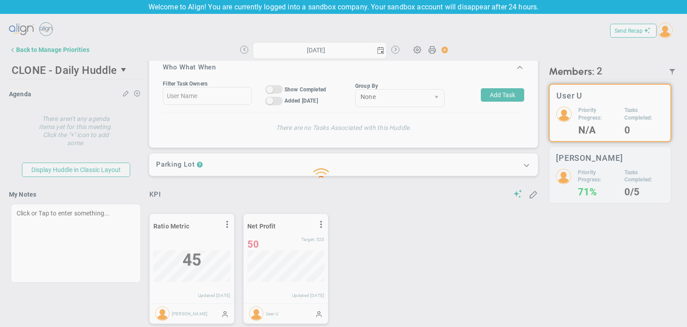
type input "[DATE]"
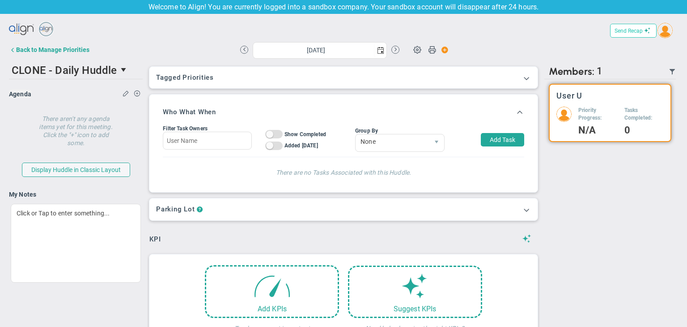
click at [637, 27] on button "Send Recap" at bounding box center [633, 31] width 47 height 14
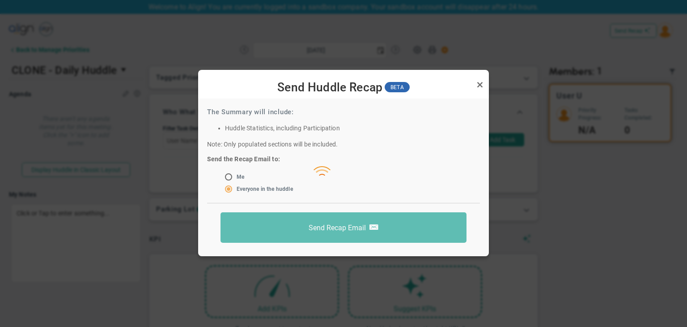
scroll to position [8, 0]
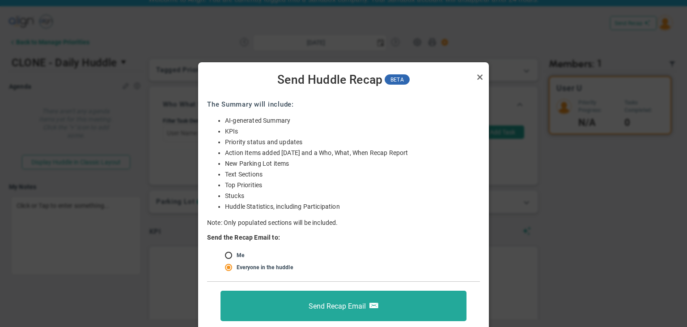
click at [235, 256] on input "radio" at bounding box center [231, 255] width 9 height 7
radio input "true"
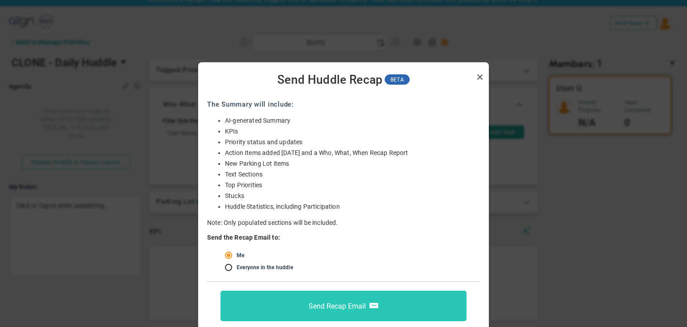
drag, startPoint x: 347, startPoint y: 305, endPoint x: 342, endPoint y: 303, distance: 5.0
click at [347, 305] on span "Send Recap Email" at bounding box center [337, 305] width 57 height 9
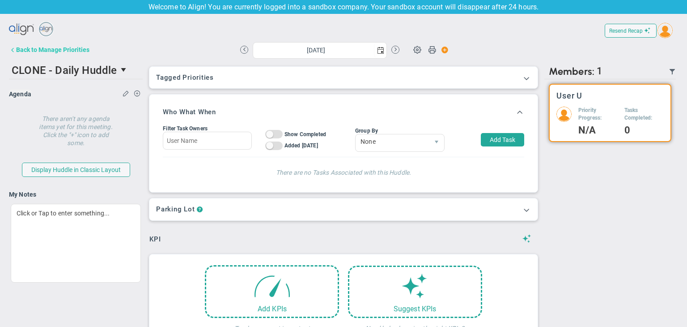
click at [54, 53] on div "Back to Manage Priorities" at bounding box center [52, 49] width 73 height 7
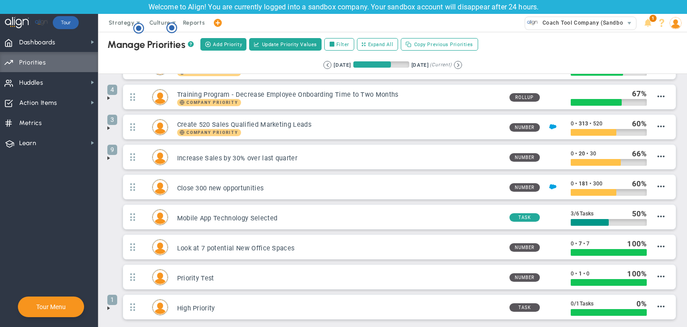
scroll to position [104, 0]
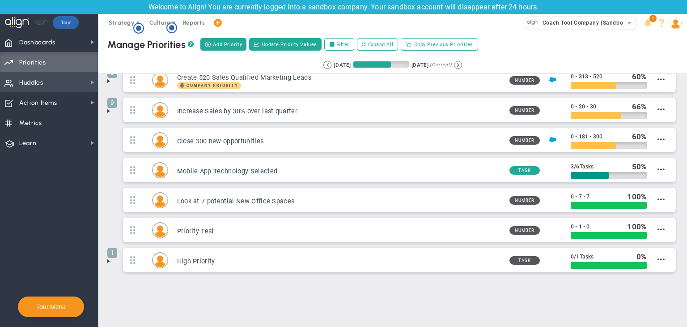
click at [47, 81] on span "Huddles Huddles" at bounding box center [49, 82] width 98 height 20
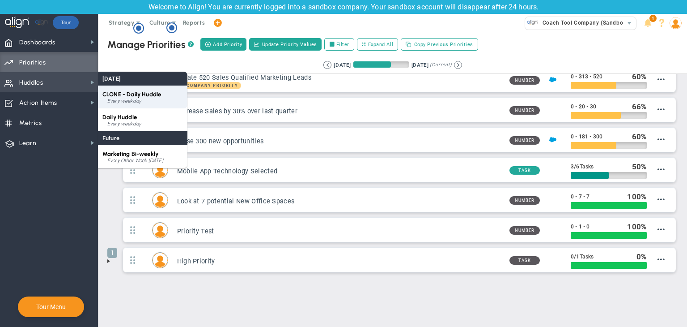
drag, startPoint x: 147, startPoint y: 101, endPoint x: 137, endPoint y: 102, distance: 10.0
click at [147, 101] on div "Every weekday" at bounding box center [145, 100] width 76 height 5
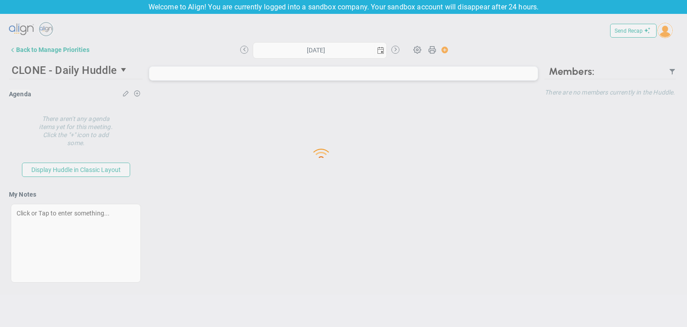
type input "[DATE]"
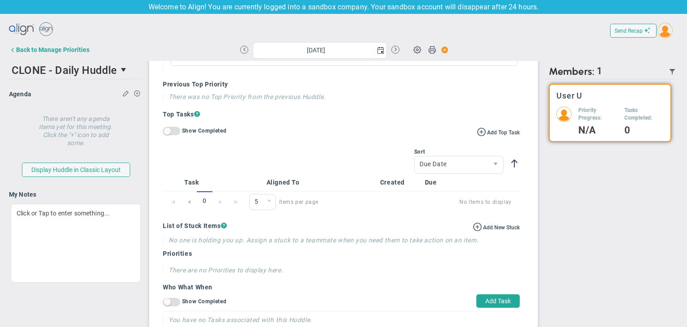
scroll to position [420, 0]
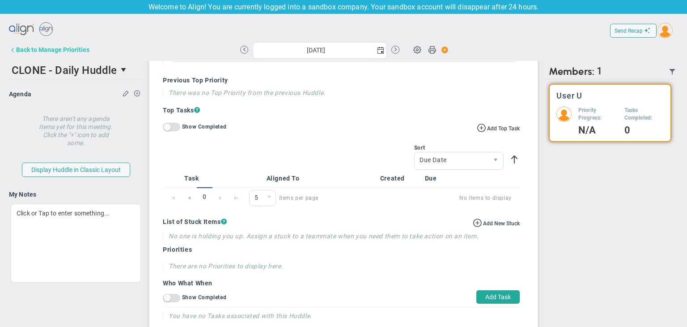
click at [51, 55] on button "Back to Manage Priorities" at bounding box center [49, 50] width 81 height 18
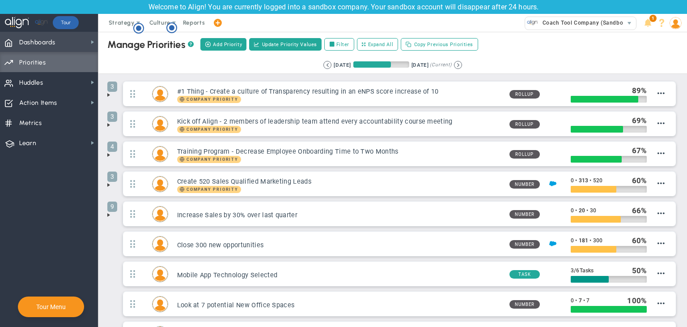
click at [55, 42] on span "Dashboards Dashboards" at bounding box center [49, 42] width 98 height 20
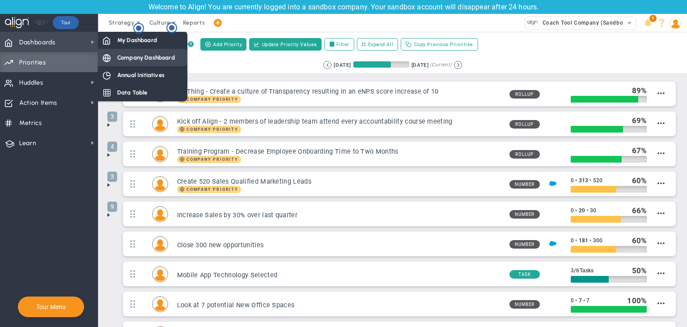
click at [134, 55] on span "Company Dashboard" at bounding box center [146, 57] width 58 height 9
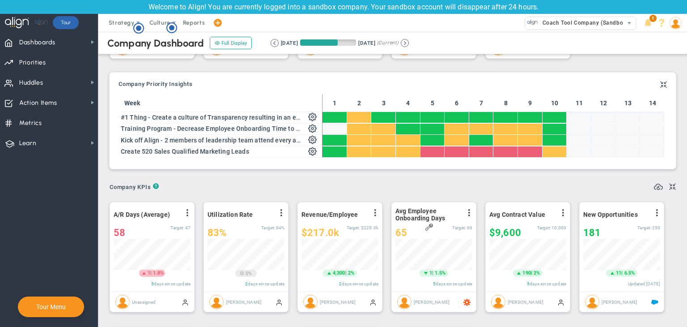
drag, startPoint x: 362, startPoint y: 118, endPoint x: 425, endPoint y: 137, distance: 66.5
click at [424, 142] on tbody at bounding box center [494, 135] width 342 height 46
